Goal: Transaction & Acquisition: Subscribe to service/newsletter

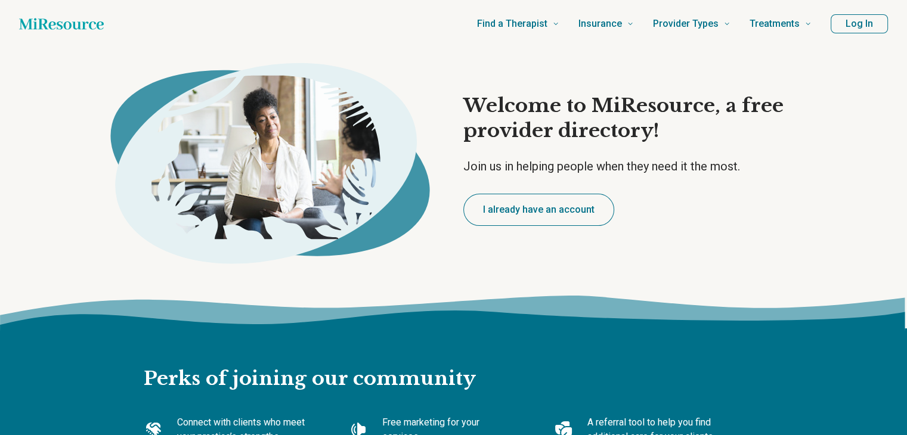
type textarea "*"
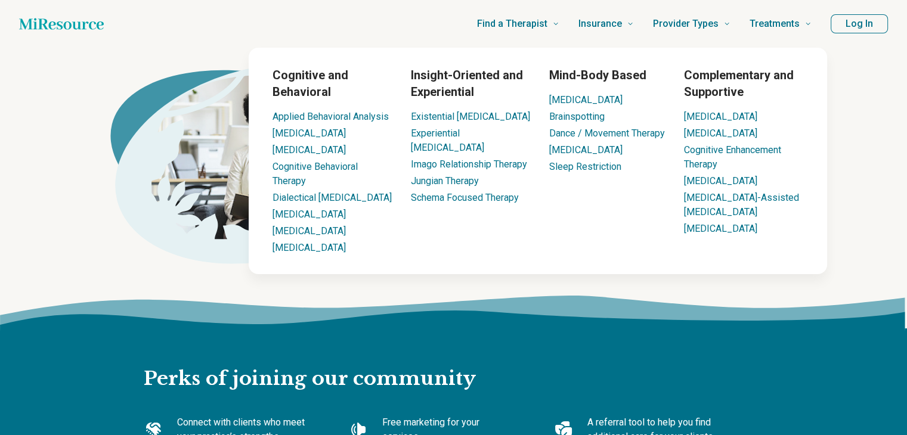
click at [859, 25] on button "Log In" at bounding box center [858, 23] width 57 height 19
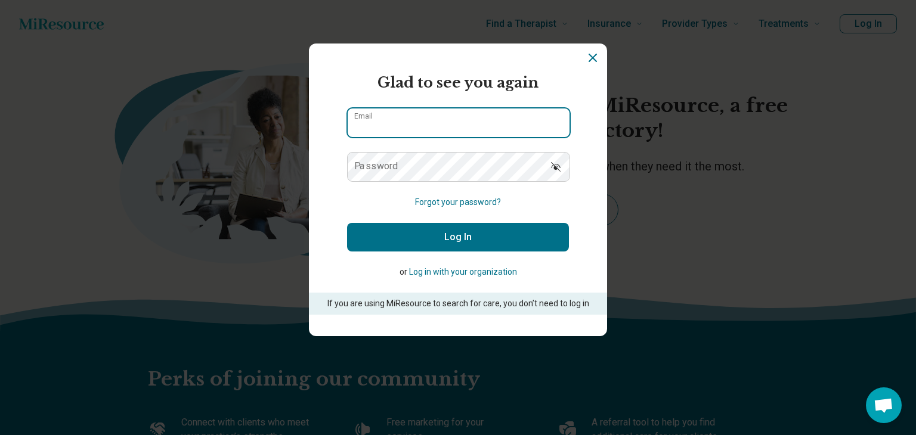
type input "**********"
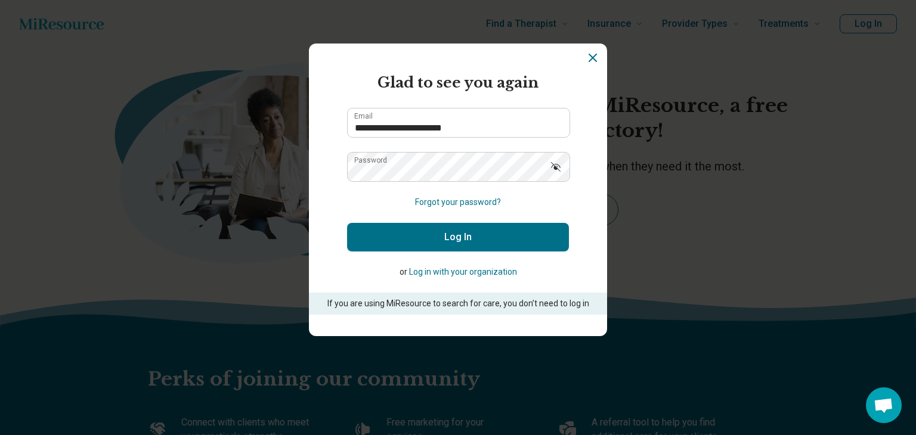
click at [458, 234] on button "Log In" at bounding box center [458, 237] width 222 height 29
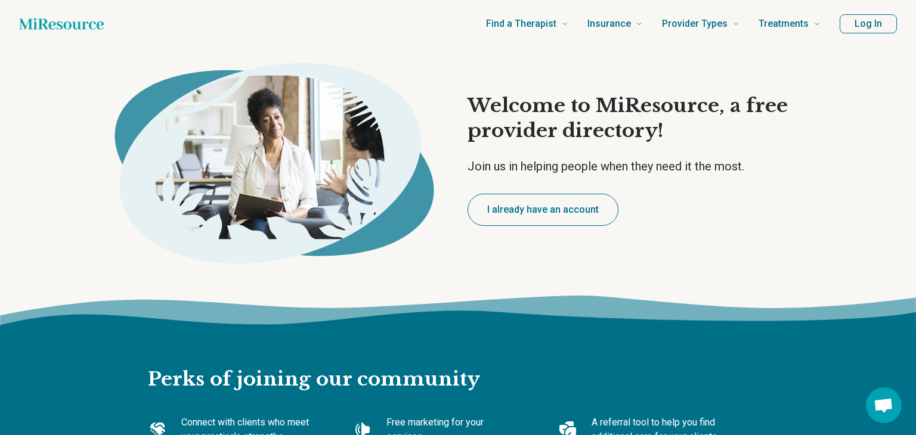
type textarea "*"
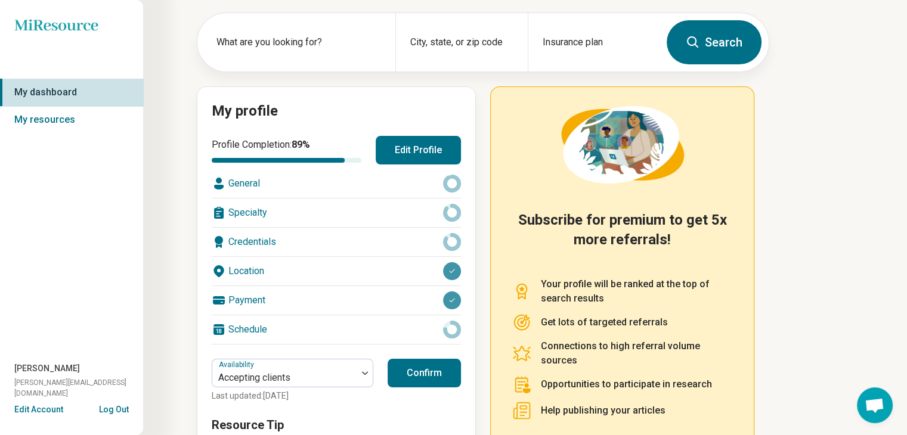
scroll to position [141, 0]
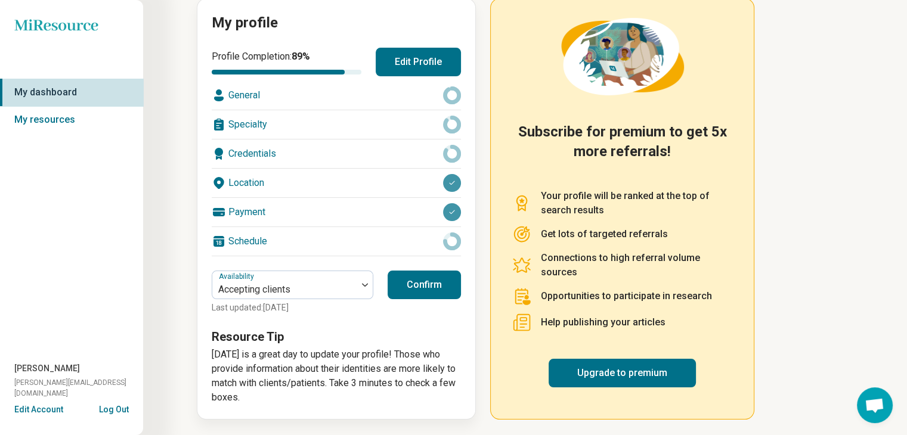
click at [445, 283] on button "Confirm" at bounding box center [424, 285] width 73 height 29
click at [639, 374] on link "Upgrade to premium" at bounding box center [621, 373] width 147 height 29
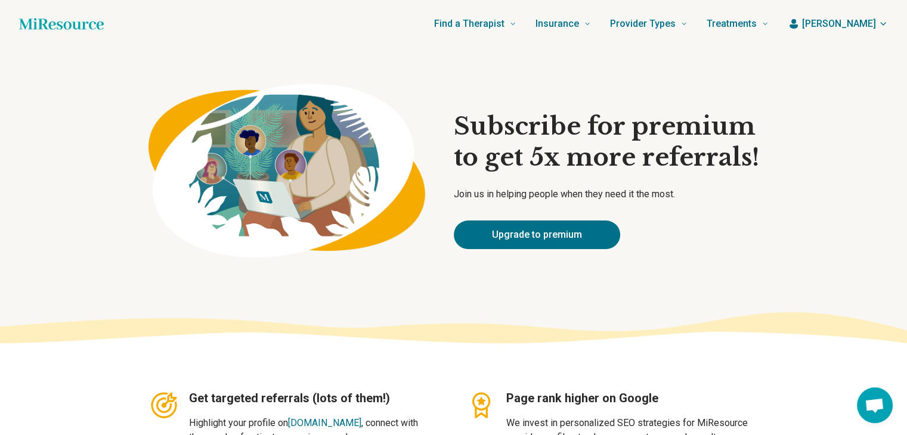
type textarea "*"
click at [535, 239] on link "Upgrade to premium" at bounding box center [537, 235] width 166 height 29
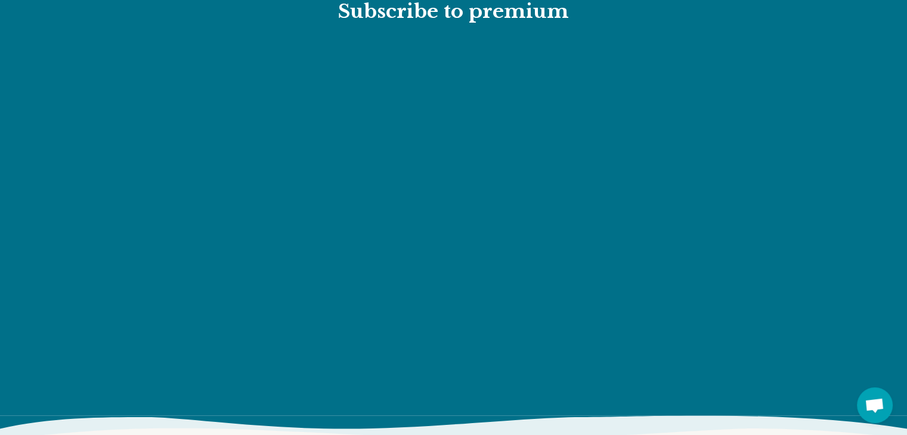
scroll to position [1321, 0]
